Goal: Transaction & Acquisition: Purchase product/service

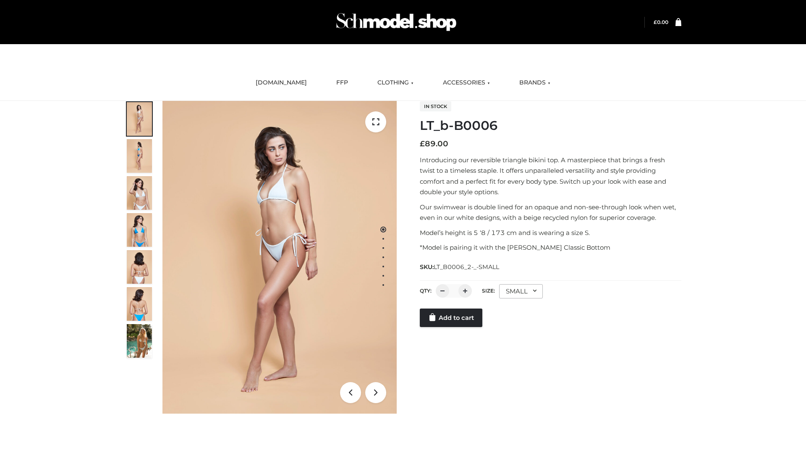
click at [452, 318] on link "Add to cart" at bounding box center [451, 317] width 63 height 18
